Goal: Information Seeking & Learning: Learn about a topic

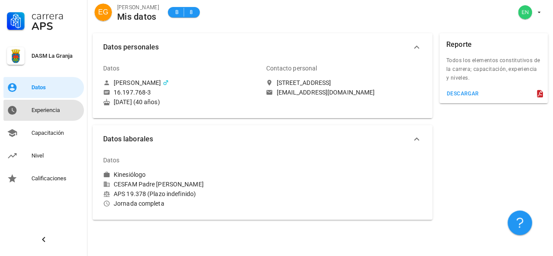
click at [39, 113] on div "Experiencia" at bounding box center [55, 110] width 49 height 7
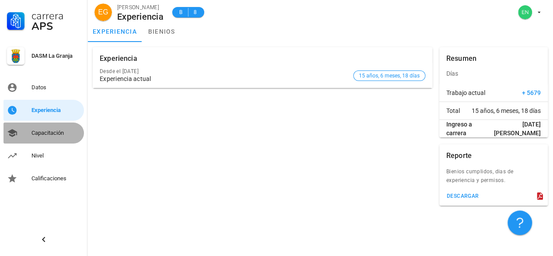
click at [56, 133] on div "Capacitación" at bounding box center [55, 132] width 49 height 7
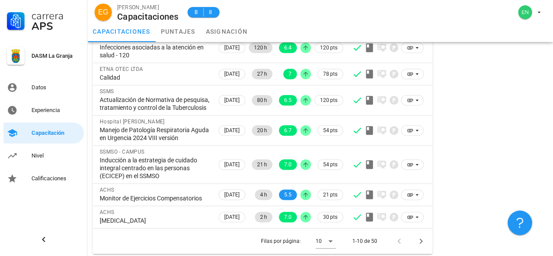
scroll to position [201, 0]
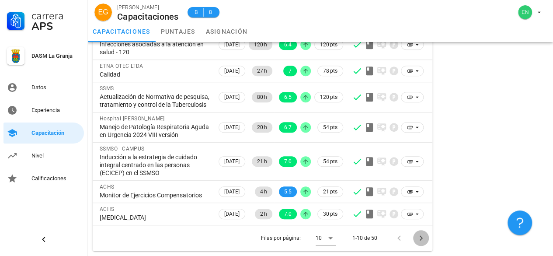
click at [419, 237] on icon "Página siguiente" at bounding box center [421, 238] width 10 height 10
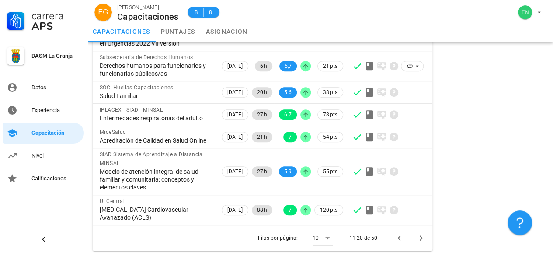
scroll to position [209, 0]
click at [420, 238] on icon "Página siguiente" at bounding box center [421, 238] width 10 height 10
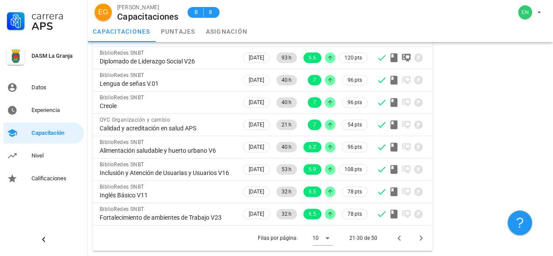
scroll to position [153, 0]
click at [416, 237] on icon "Página siguiente" at bounding box center [421, 238] width 10 height 10
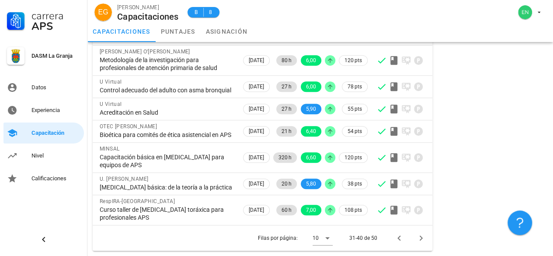
scroll to position [185, 0]
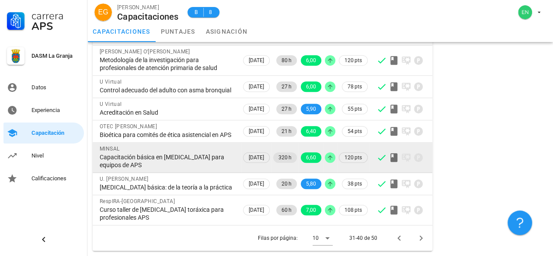
click at [208, 146] on div "MINSAL" at bounding box center [167, 148] width 135 height 9
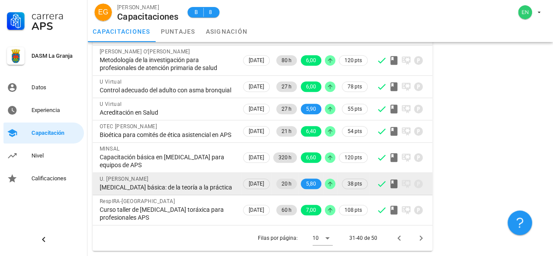
click at [241, 182] on td "[DATE]" at bounding box center [256, 184] width 30 height 22
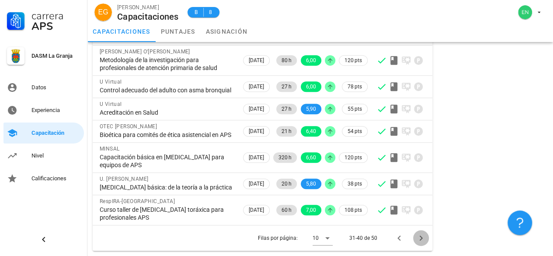
click at [423, 238] on icon "Página siguiente" at bounding box center [421, 238] width 10 height 10
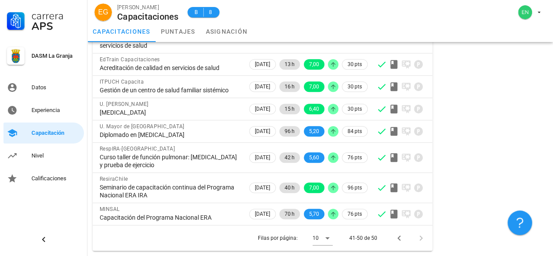
drag, startPoint x: 509, startPoint y: 199, endPoint x: 523, endPoint y: 187, distance: 18.3
click at [523, 187] on div "Resumen Total de horas 2465" at bounding box center [493, 59] width 115 height 389
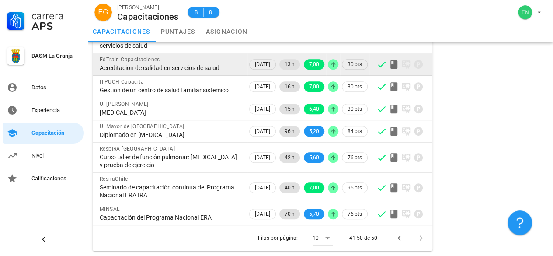
click at [164, 55] on div "EdTrain Capacitaciones" at bounding box center [170, 59] width 141 height 9
